Goal: Information Seeking & Learning: Learn about a topic

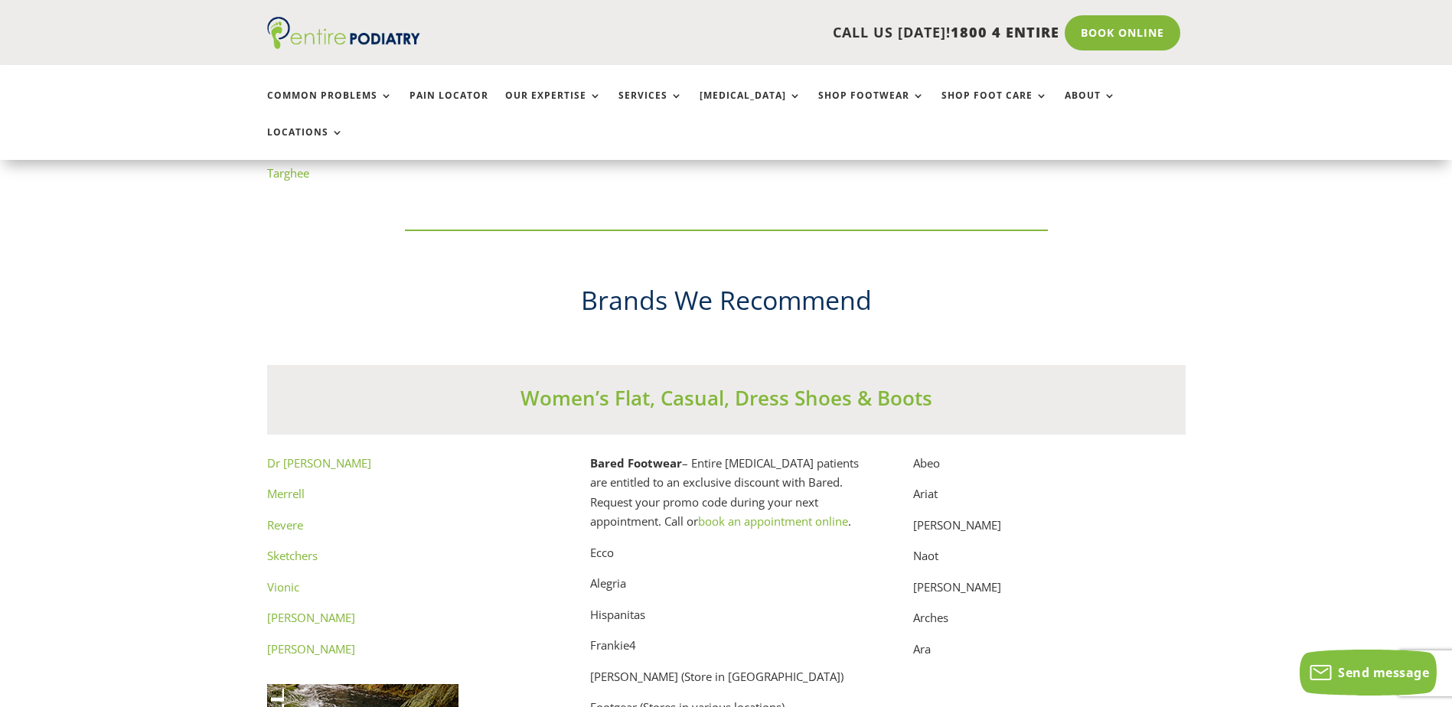
scroll to position [7593, 0]
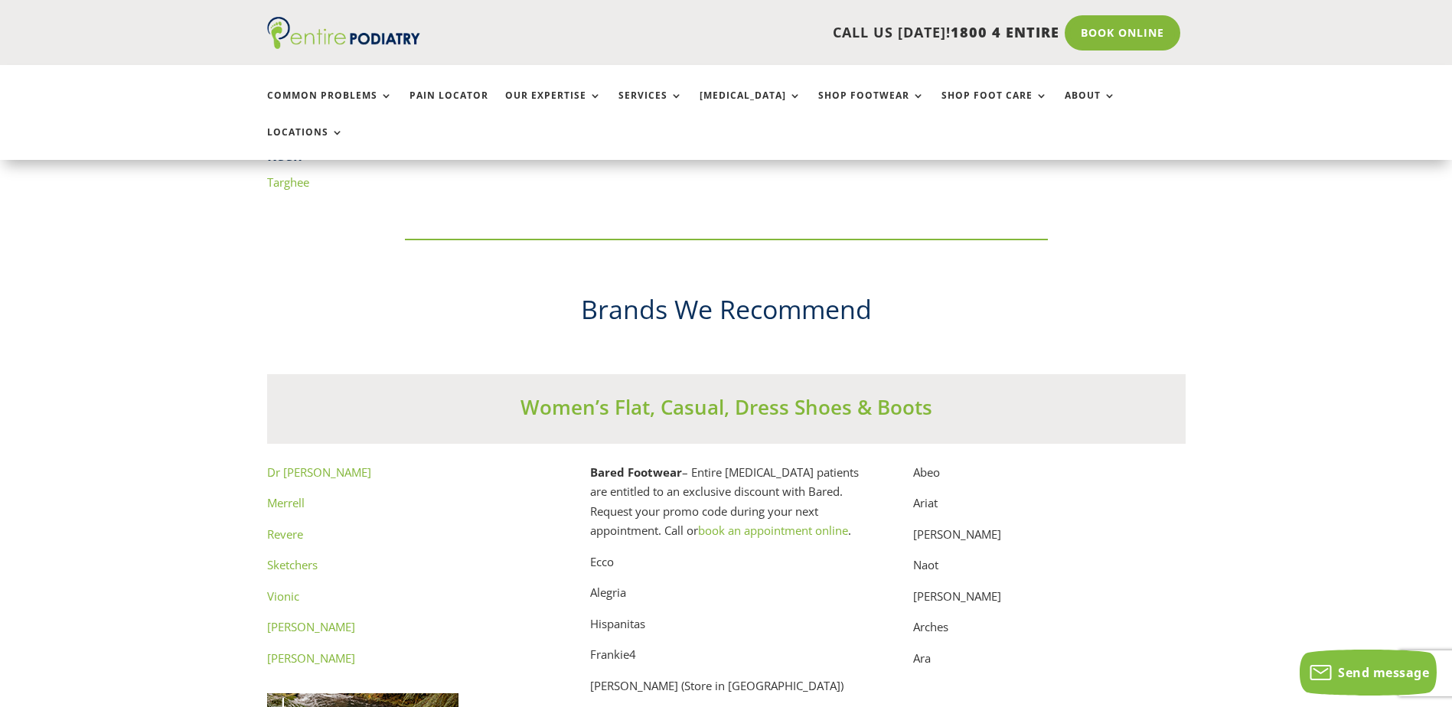
click at [300, 465] on link "Dr Comfort" at bounding box center [319, 472] width 104 height 15
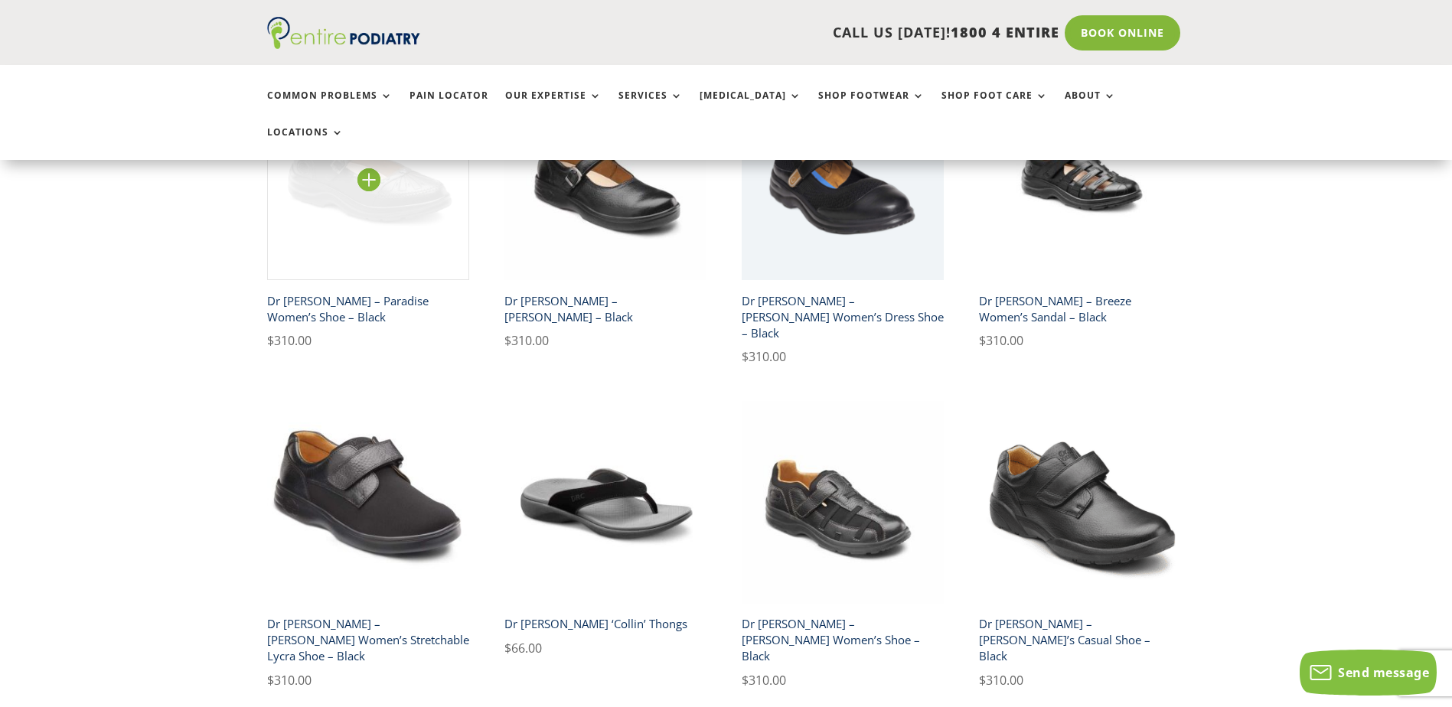
scroll to position [1607, 0]
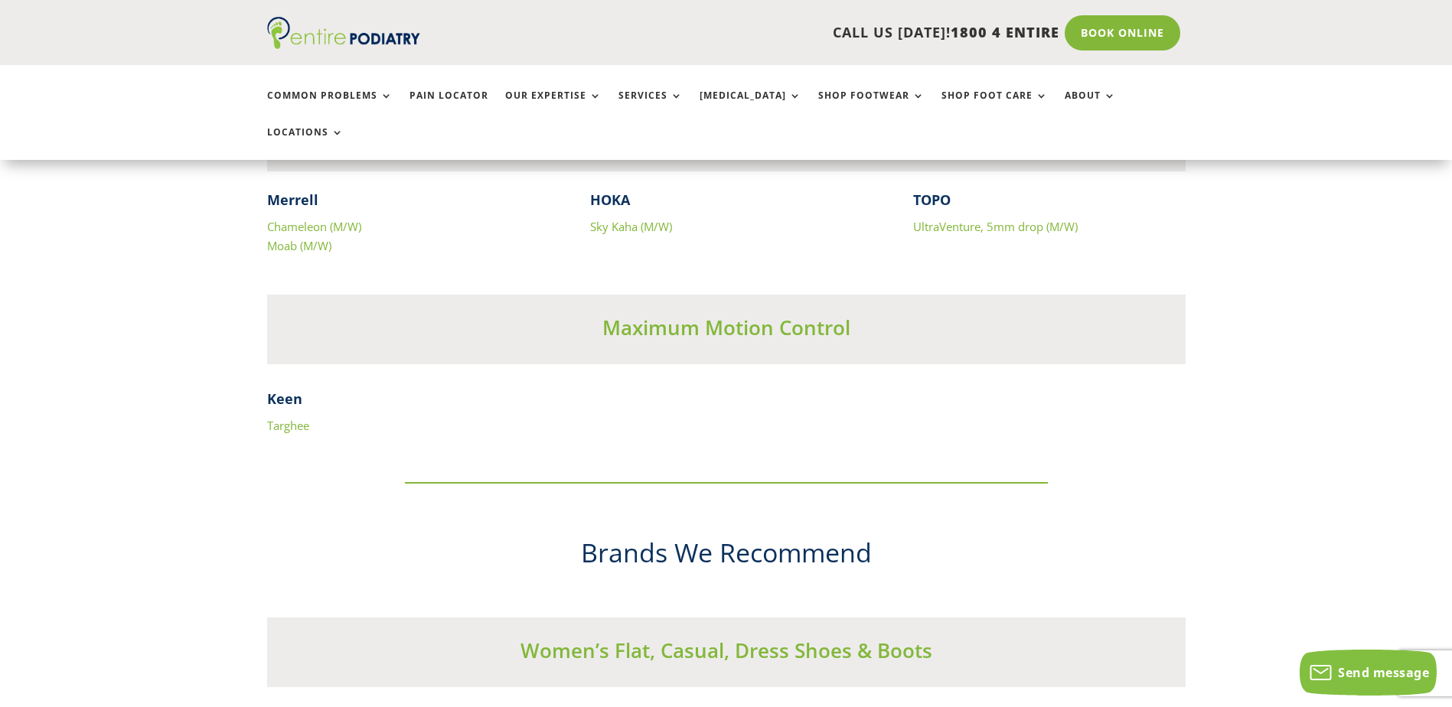
scroll to position [7348, 0]
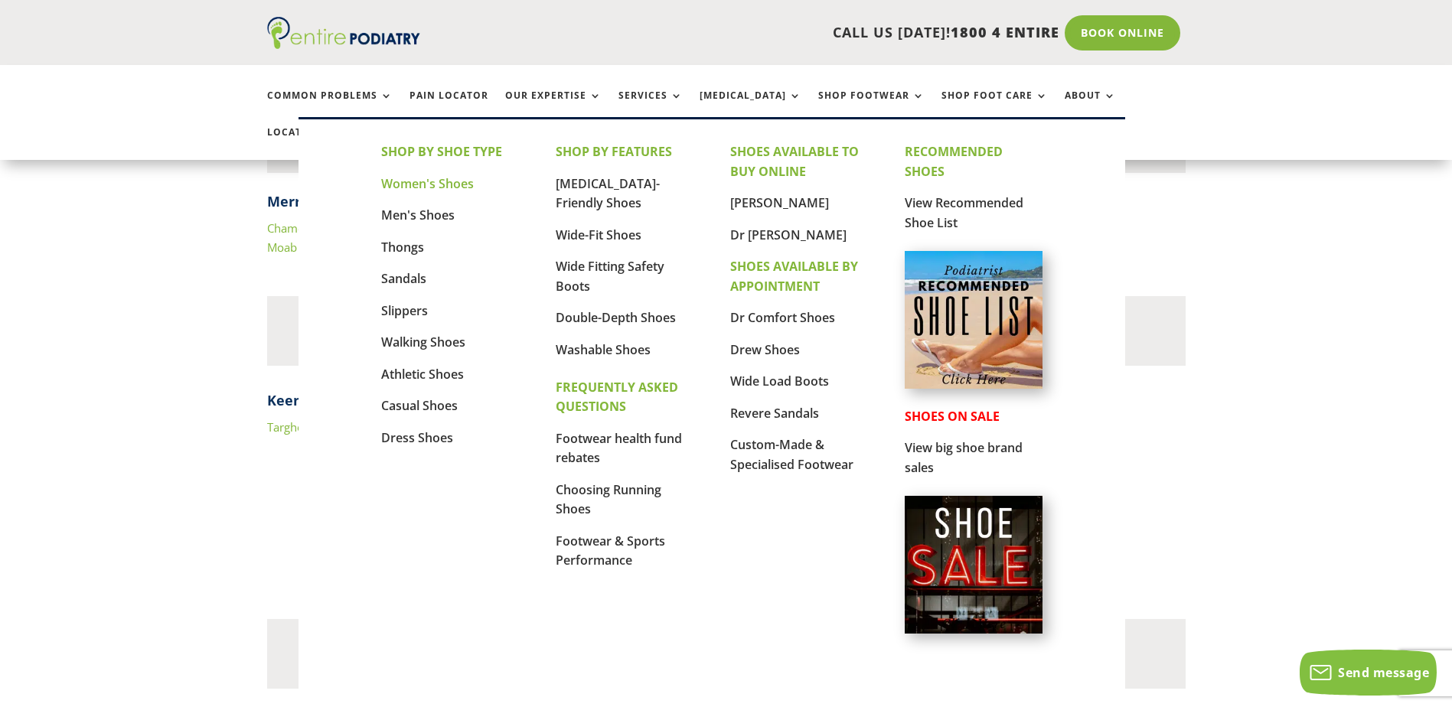
click at [395, 178] on link "Women's Shoes" at bounding box center [427, 183] width 93 height 17
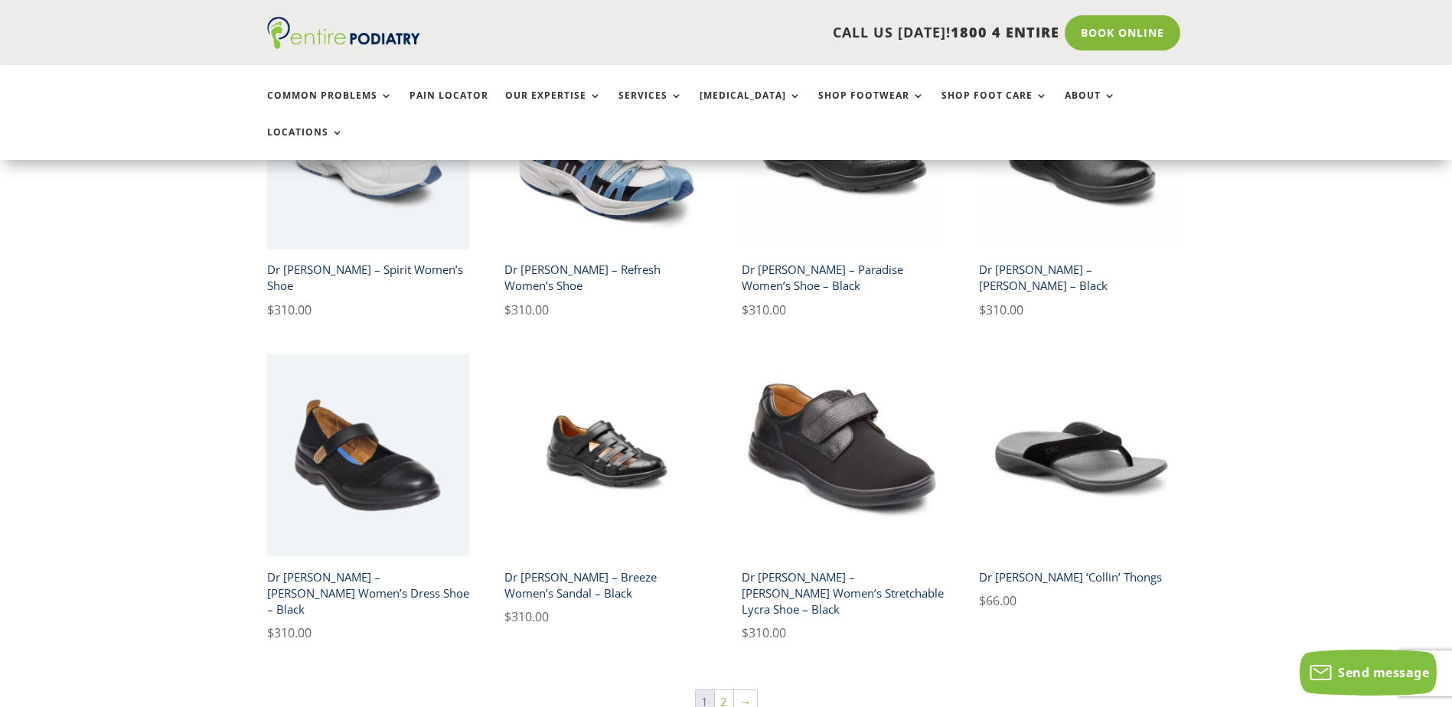
scroll to position [2388, 0]
click at [734, 690] on link "→" at bounding box center [745, 701] width 23 height 23
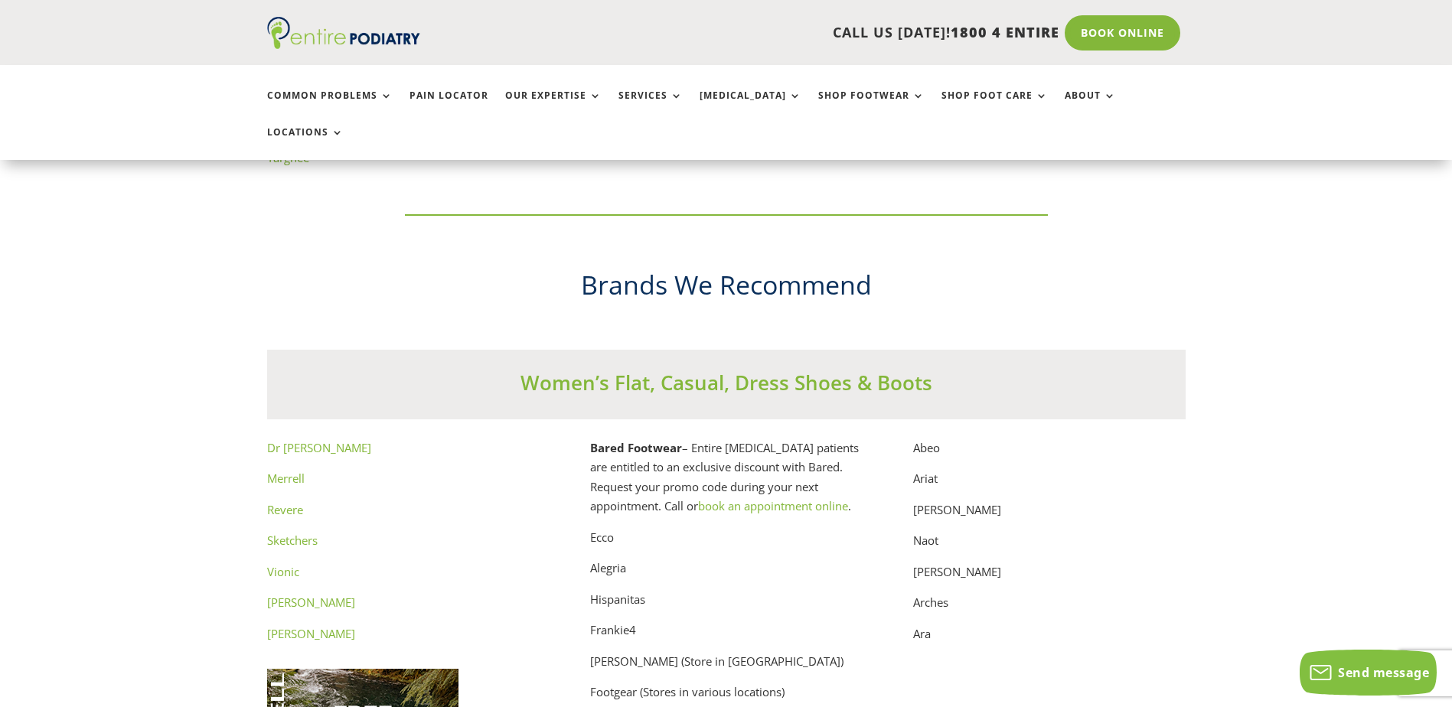
scroll to position [7679, 0]
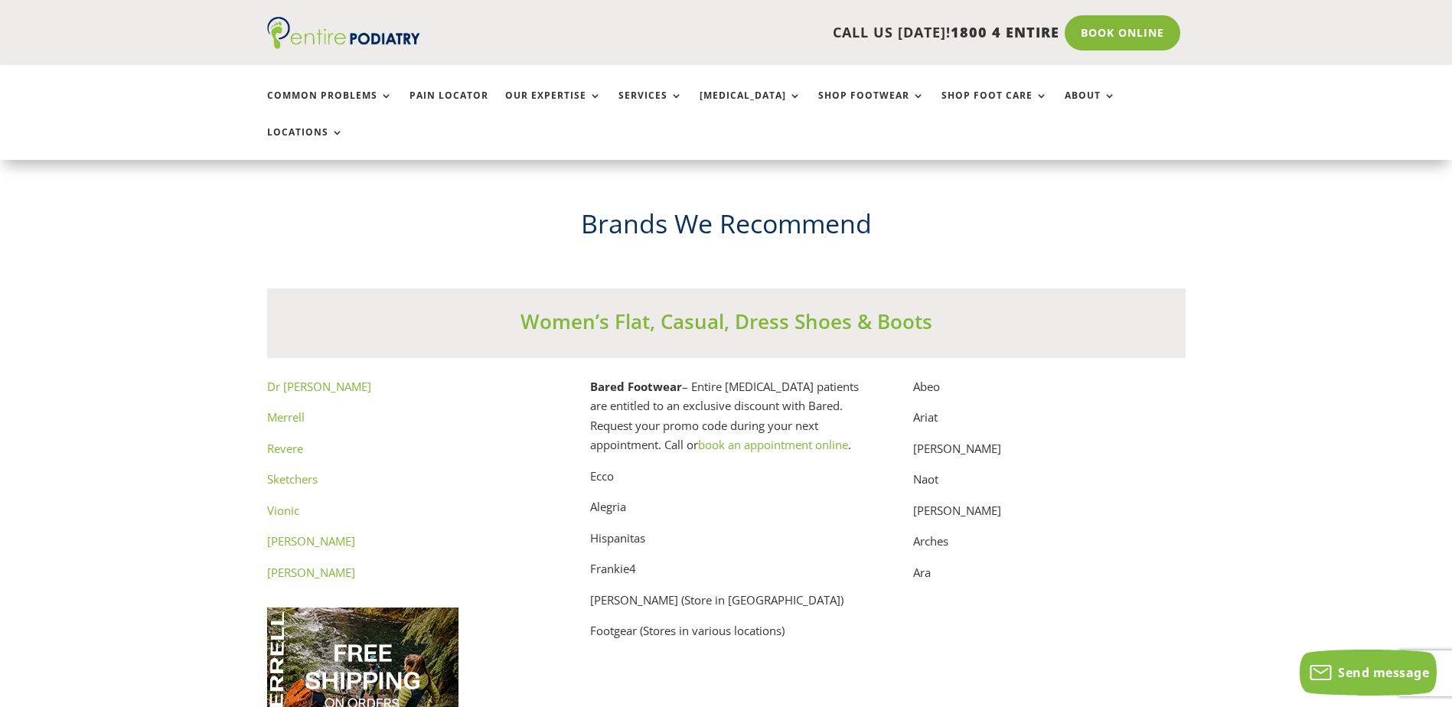
click at [313, 534] on link "Windsor Smith" at bounding box center [311, 541] width 88 height 15
click at [286, 410] on link "Merrell" at bounding box center [286, 417] width 38 height 15
click at [293, 441] on link "Revere" at bounding box center [285, 448] width 36 height 15
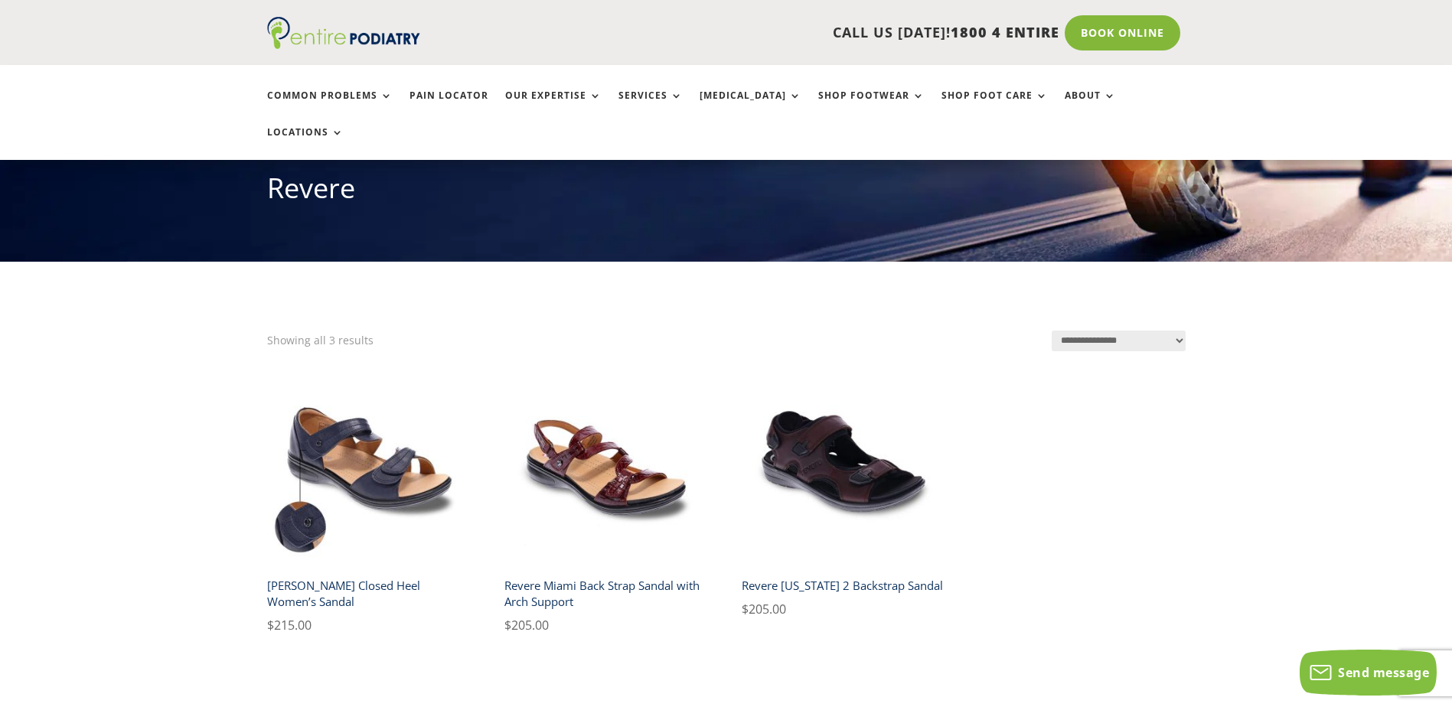
drag, startPoint x: 801, startPoint y: 538, endPoint x: 1238, endPoint y: 526, distance: 437.2
click at [1238, 526] on div "**********" at bounding box center [726, 631] width 1452 height 739
